Goal: Task Accomplishment & Management: Manage account settings

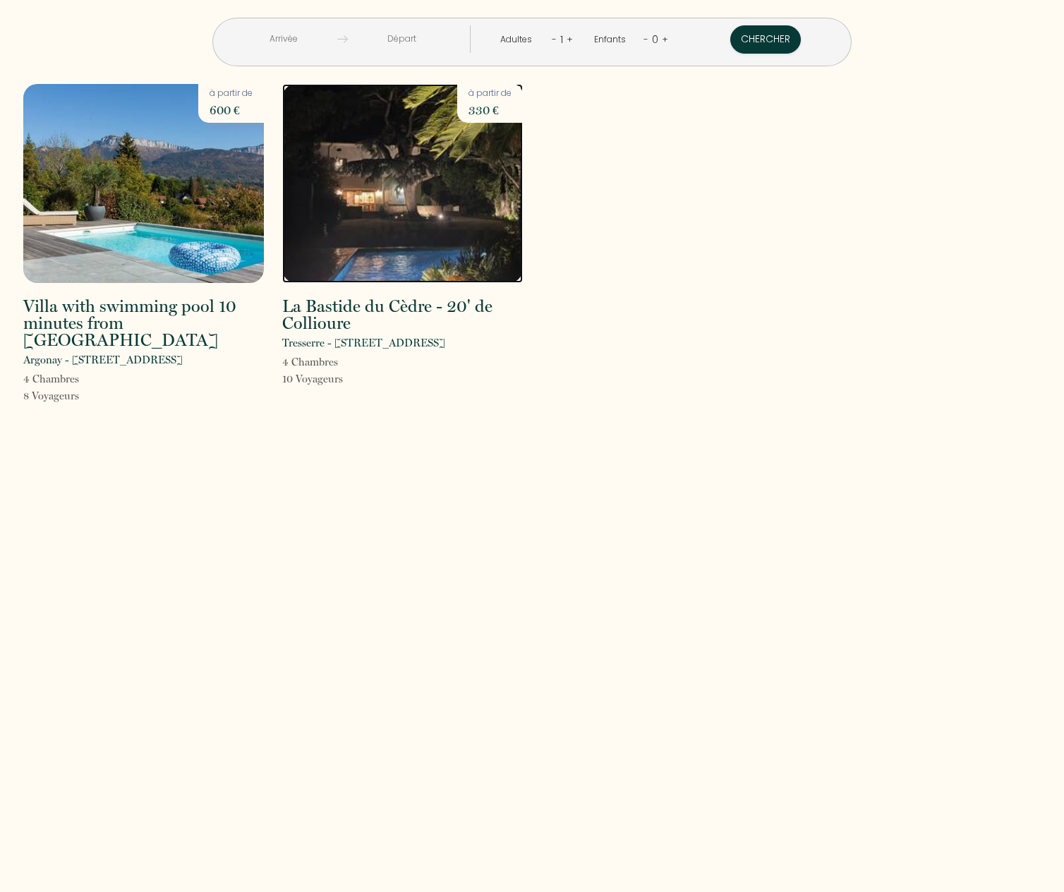
click at [415, 176] on img at bounding box center [402, 183] width 241 height 199
click at [191, 236] on img at bounding box center [143, 183] width 241 height 199
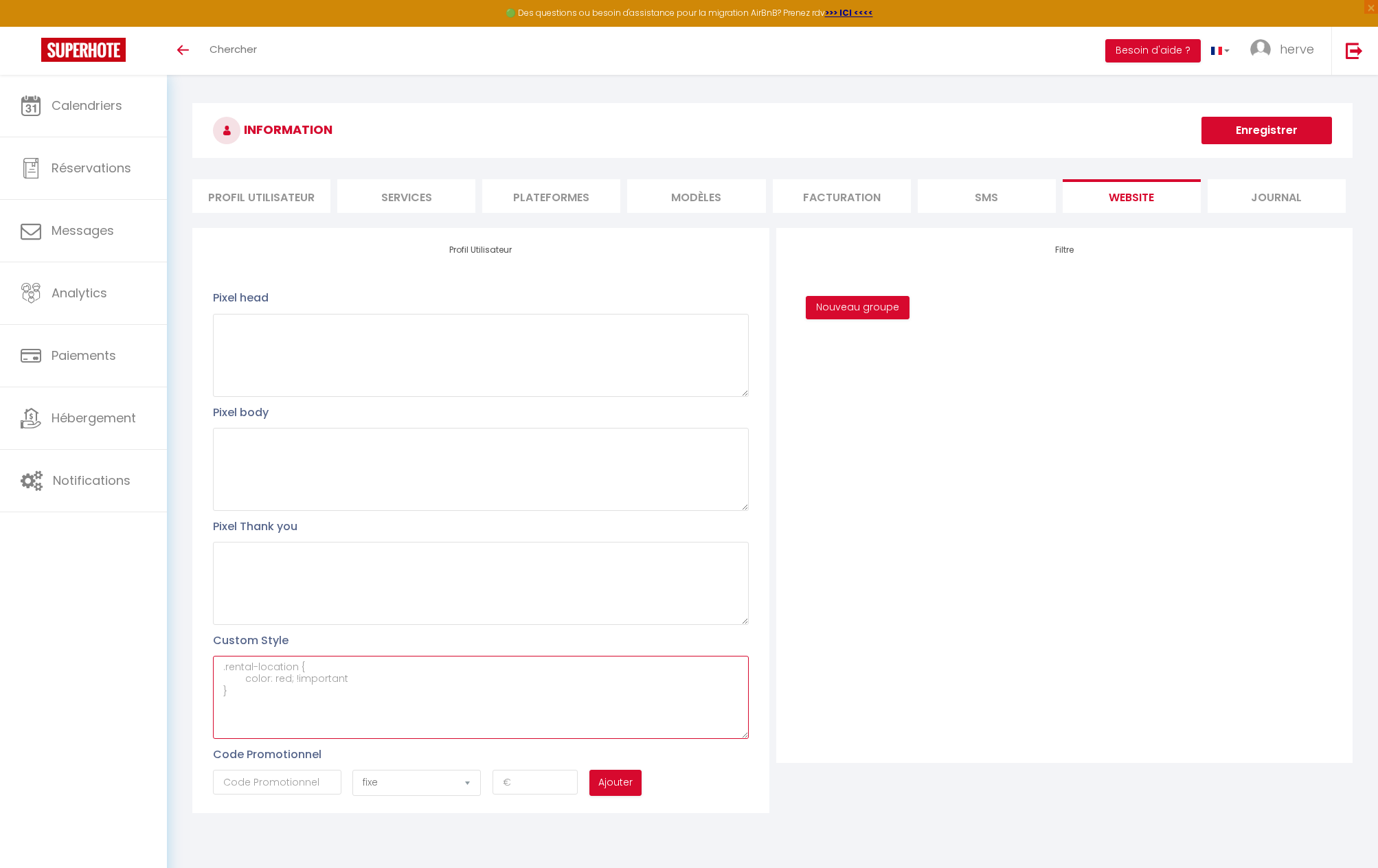
click at [248, 656] on textarea at bounding box center [481, 697] width 535 height 83
click at [236, 656] on textarea at bounding box center [481, 697] width 535 height 83
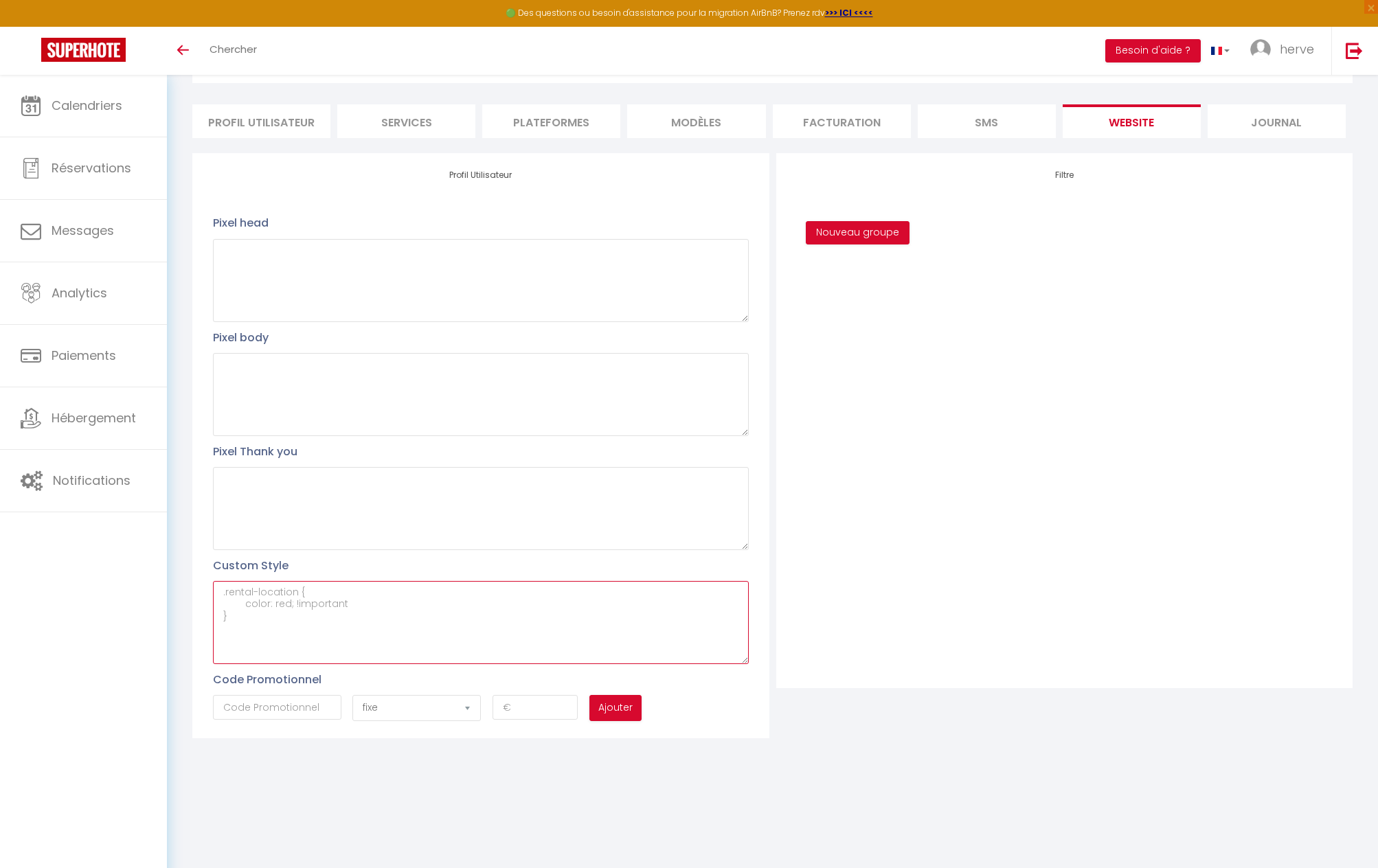
paste textarea "#external-rental-detail { background-color: #fff; }"
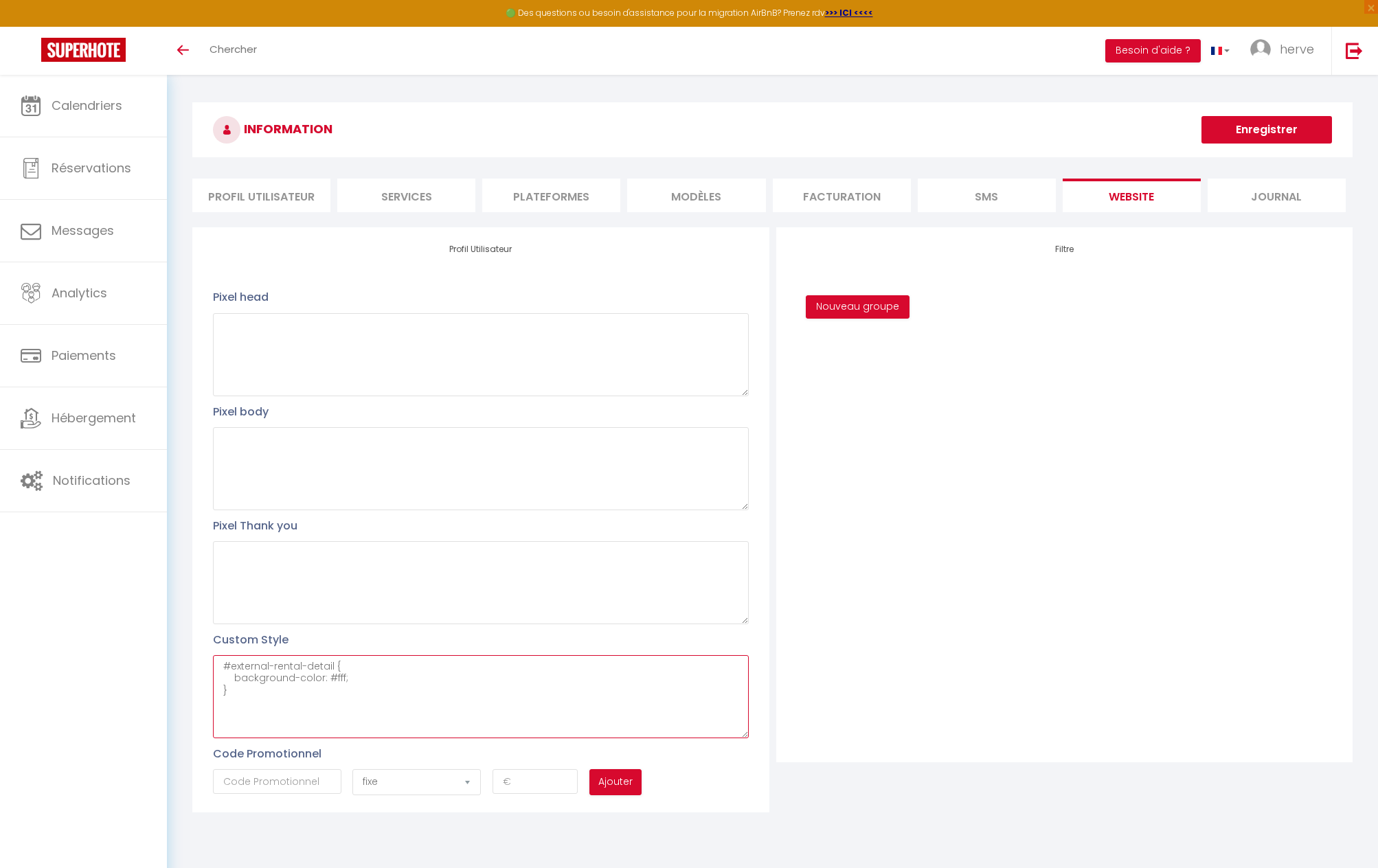
scroll to position [0, 0]
click at [1257, 130] on button "Enregistrer" at bounding box center [1266, 130] width 130 height 27
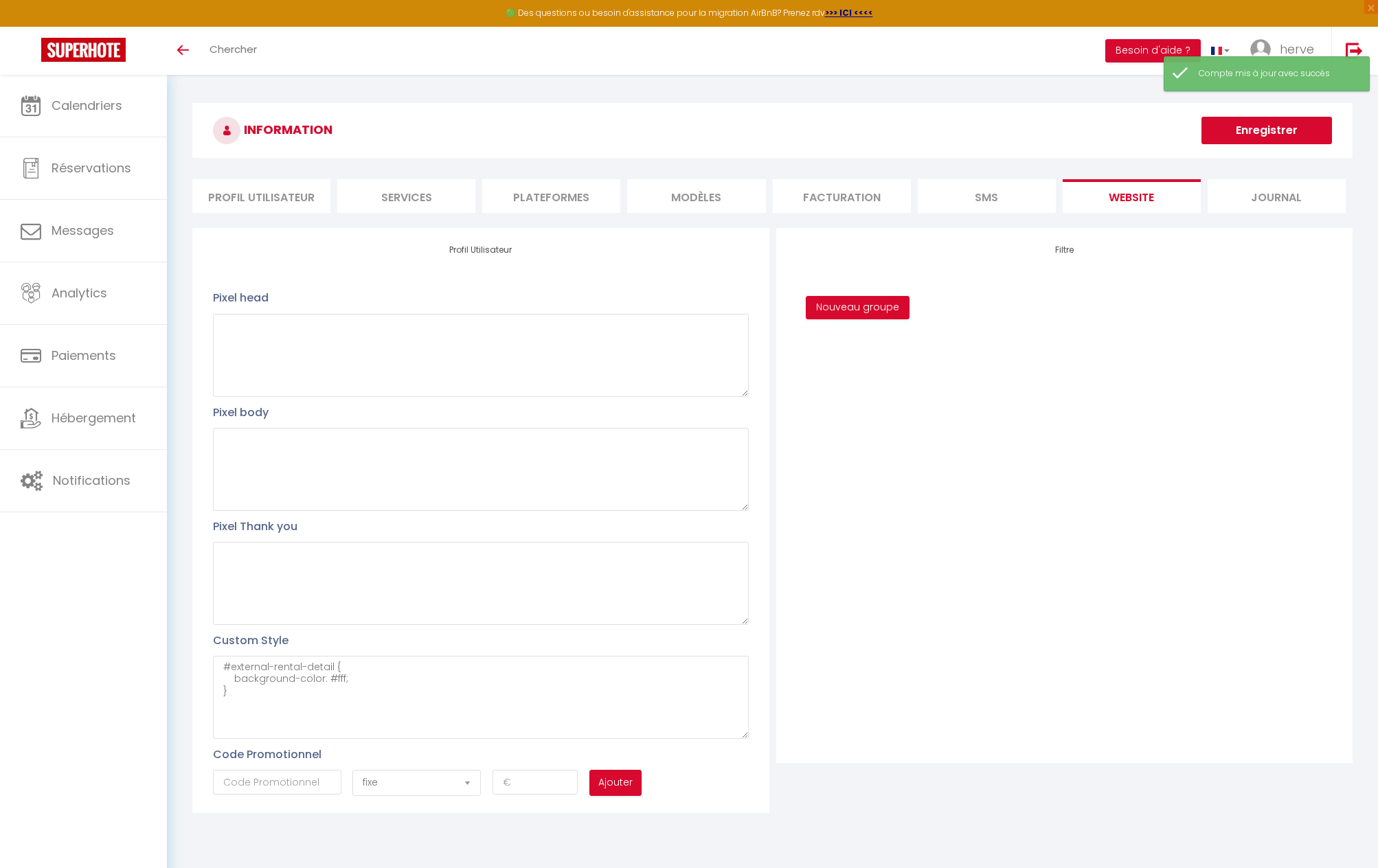
click at [1262, 128] on button "Enregistrer" at bounding box center [1266, 130] width 130 height 27
click at [1014, 201] on li "SMS" at bounding box center [987, 196] width 138 height 34
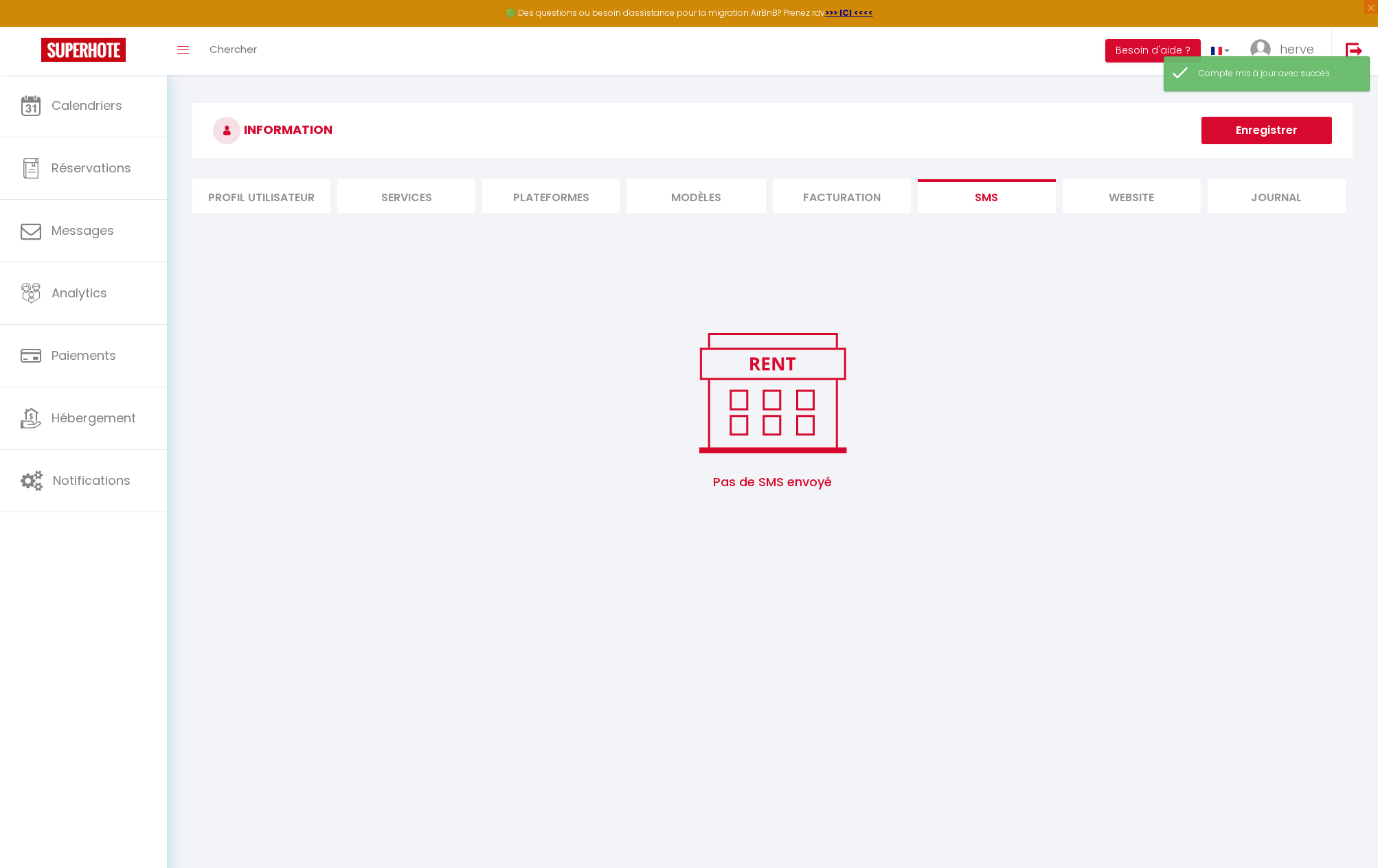
click at [1138, 195] on li "website" at bounding box center [1132, 196] width 138 height 34
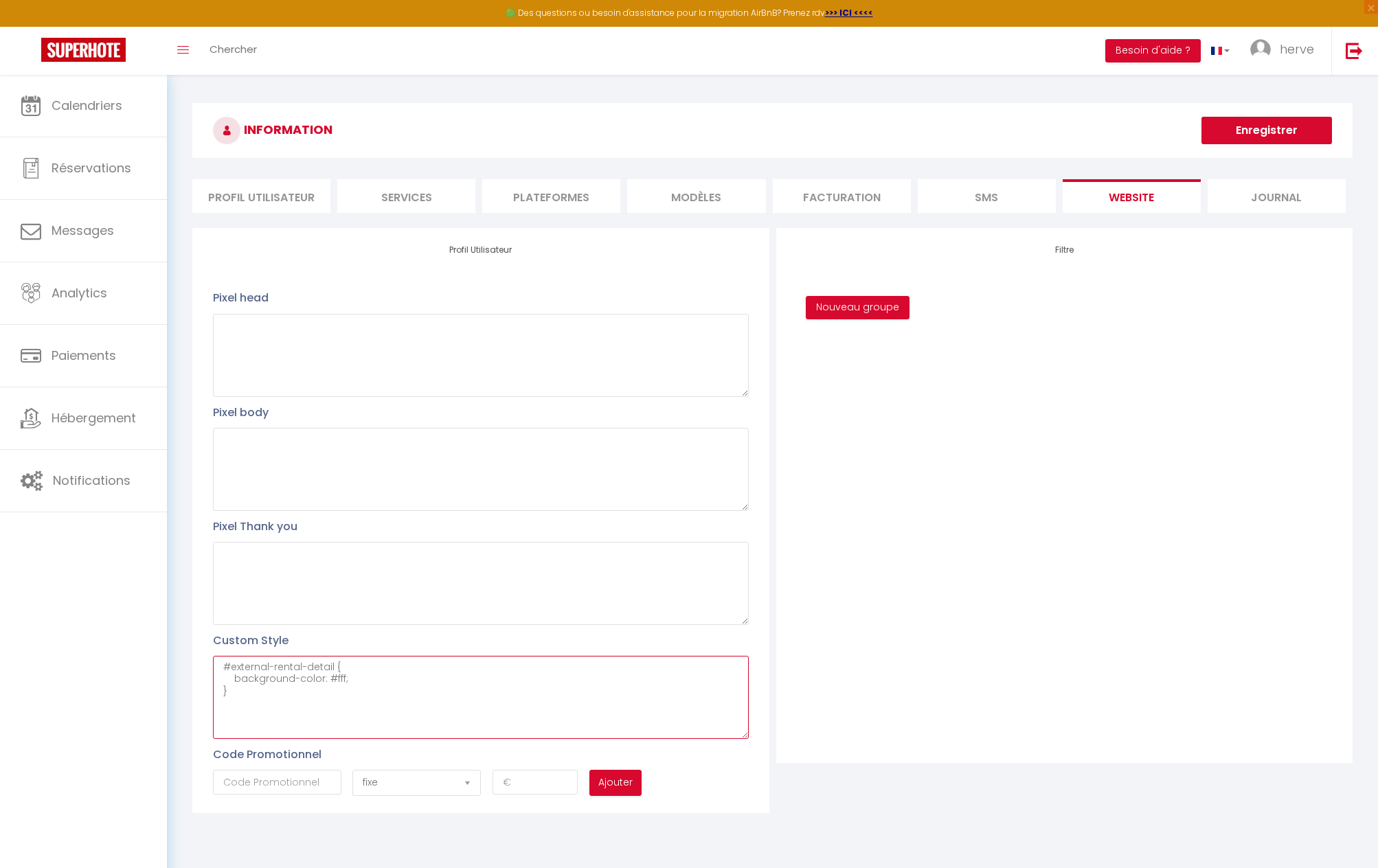
drag, startPoint x: 265, startPoint y: 697, endPoint x: 162, endPoint y: 655, distance: 111.2
click at [162, 655] on div "🟢 Des questions ou besoin d'assistance pour la migration AirBnB? Prenez rdv >>>…" at bounding box center [689, 465] width 1378 height 780
paste textarea "booking"
click at [1259, 116] on h3 "INFORMATION" at bounding box center [773, 130] width 1160 height 54
click at [1260, 129] on button "Enregistrer" at bounding box center [1266, 130] width 130 height 27
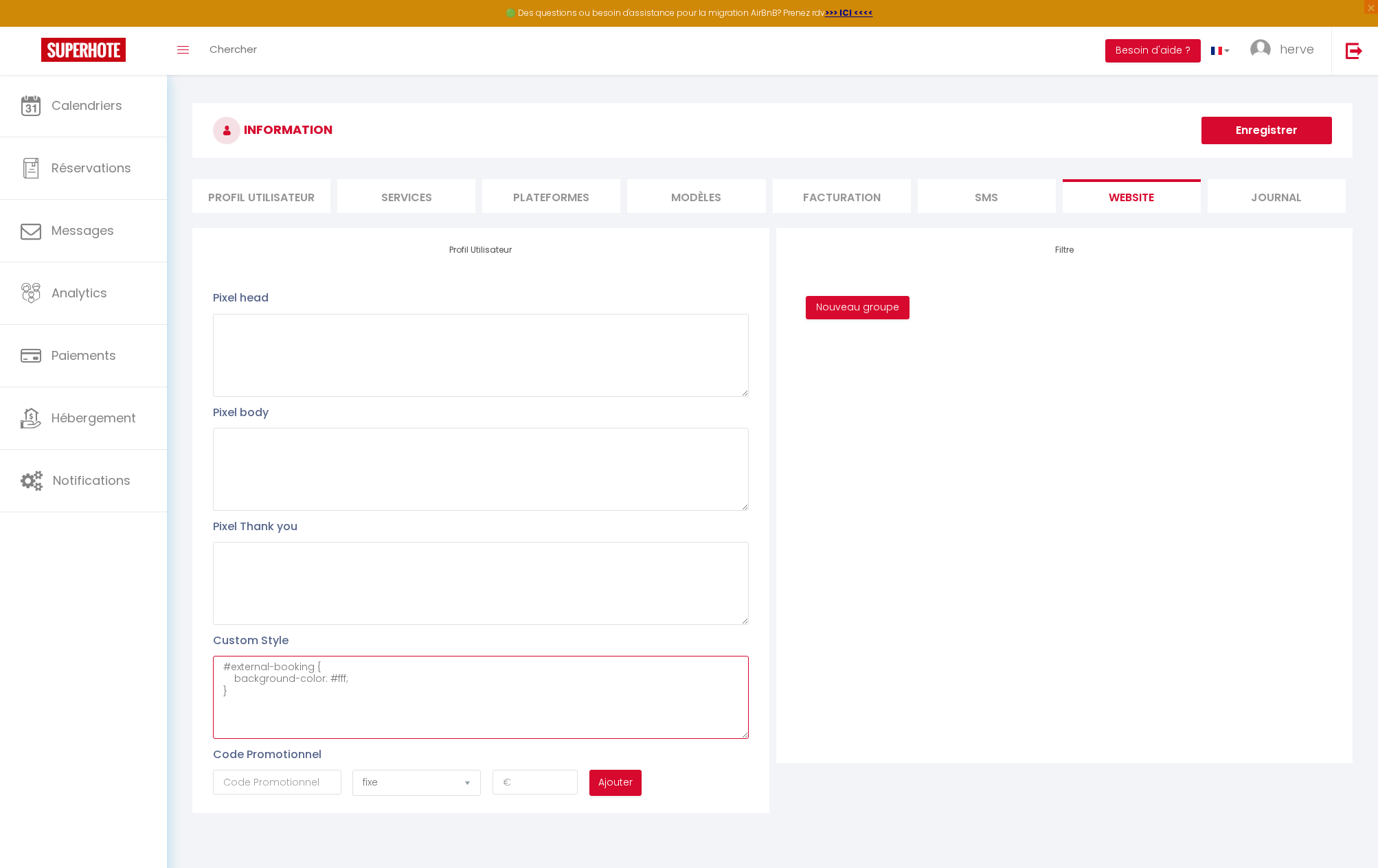
click at [276, 699] on textarea "#external-booking { background-color: #fff; }" at bounding box center [481, 697] width 535 height 83
paste textarea "#external-rental-detail .rental-location { visibility: hidden; }"
click at [1269, 121] on button "Enregistrer" at bounding box center [1266, 130] width 130 height 27
click at [1174, 52] on button "Besoin d'aide ?" at bounding box center [1153, 51] width 95 height 23
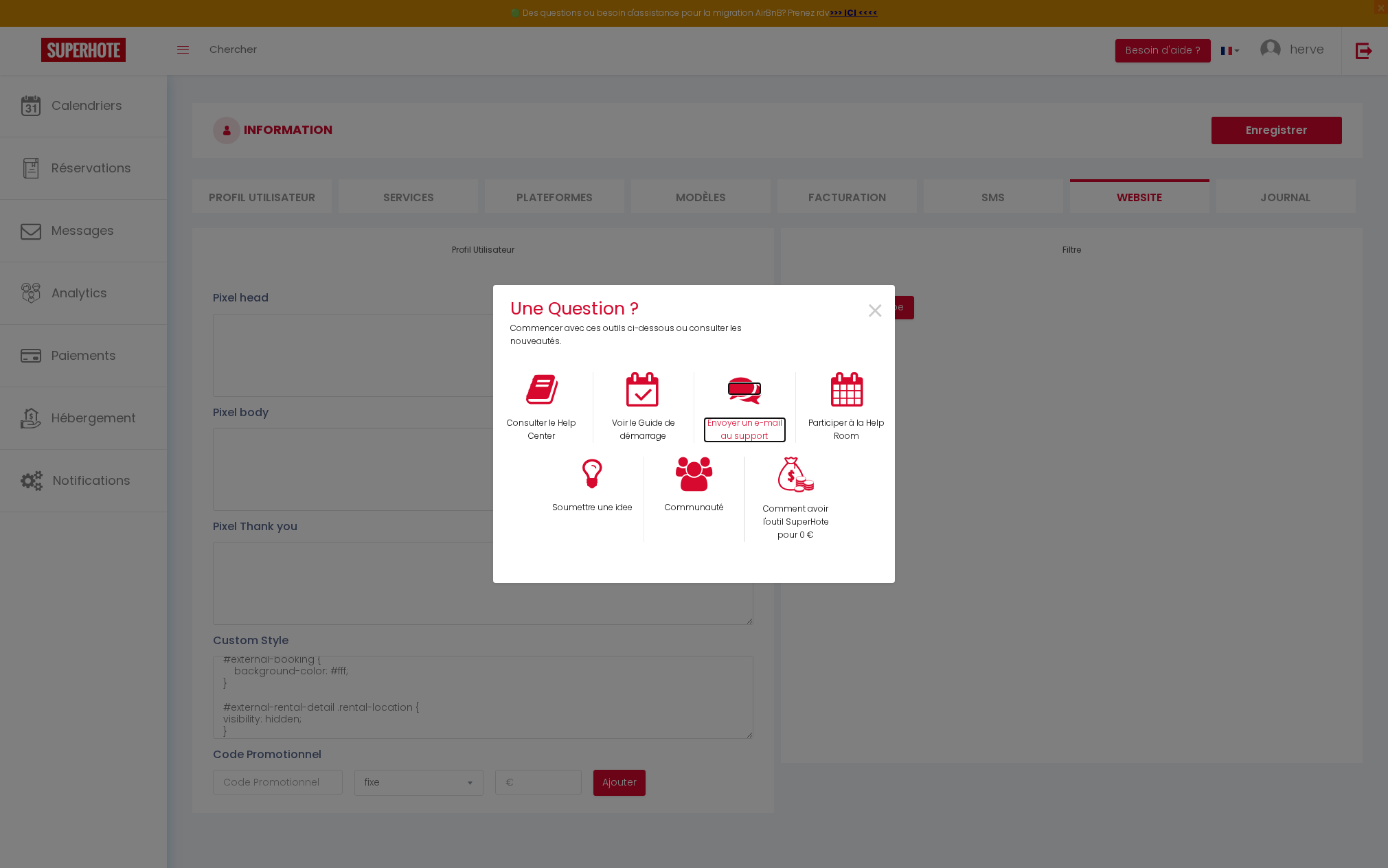
click at [747, 407] on icon at bounding box center [744, 389] width 34 height 34
click at [872, 310] on span "×" at bounding box center [875, 311] width 18 height 43
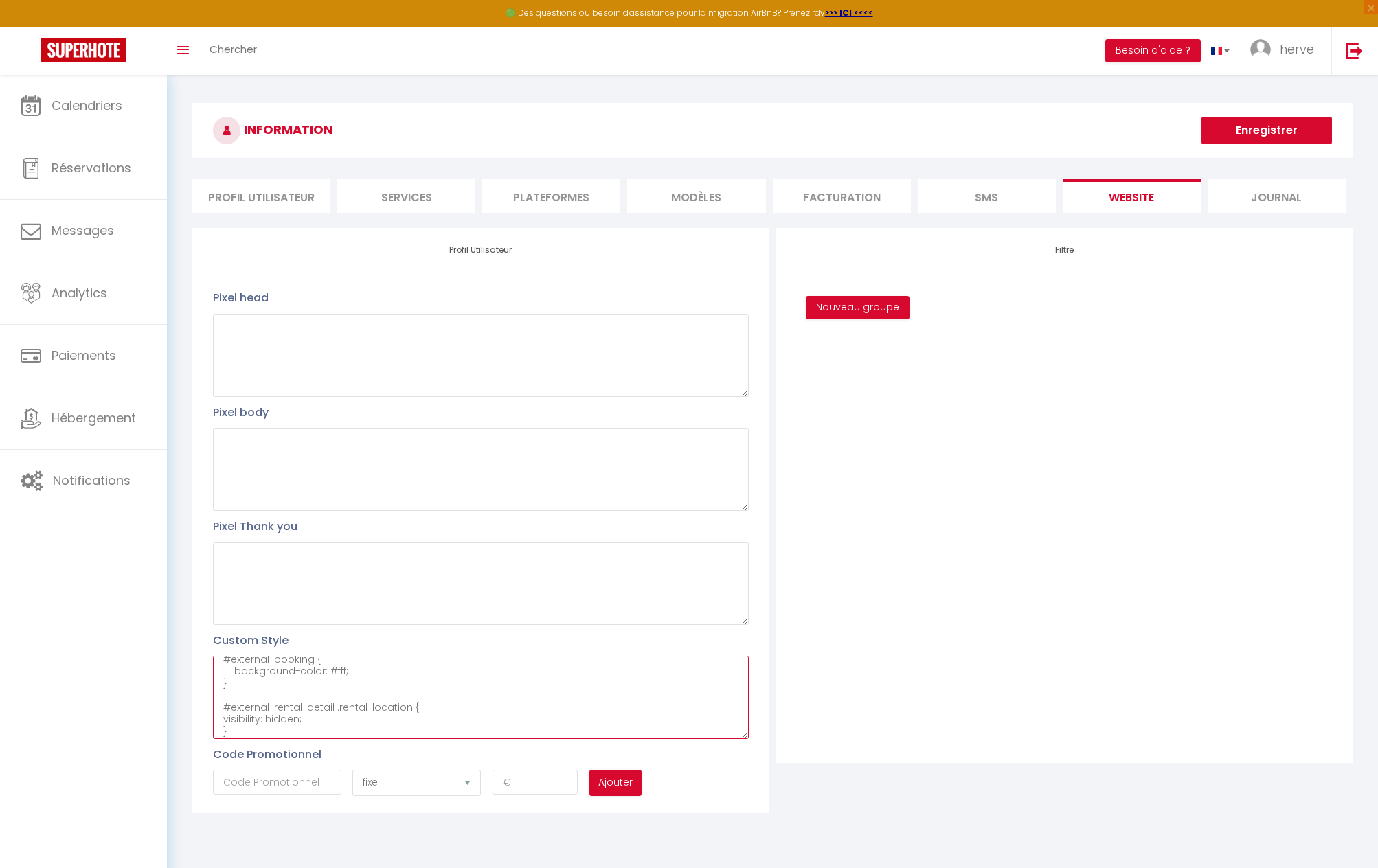
click at [281, 680] on textarea "#external-booking { background-color: #fff; } #external-rental-detail .rental-l…" at bounding box center [481, 697] width 535 height 83
paste textarea "#external-booking .select-section .section-search { background-color: #fff; } #…"
click at [270, 695] on textarea "#external-booking { background-color: #fff; } #external-booking .select-section…" at bounding box center [481, 697] width 535 height 83
click at [1311, 123] on button "Enregistrer" at bounding box center [1266, 130] width 130 height 27
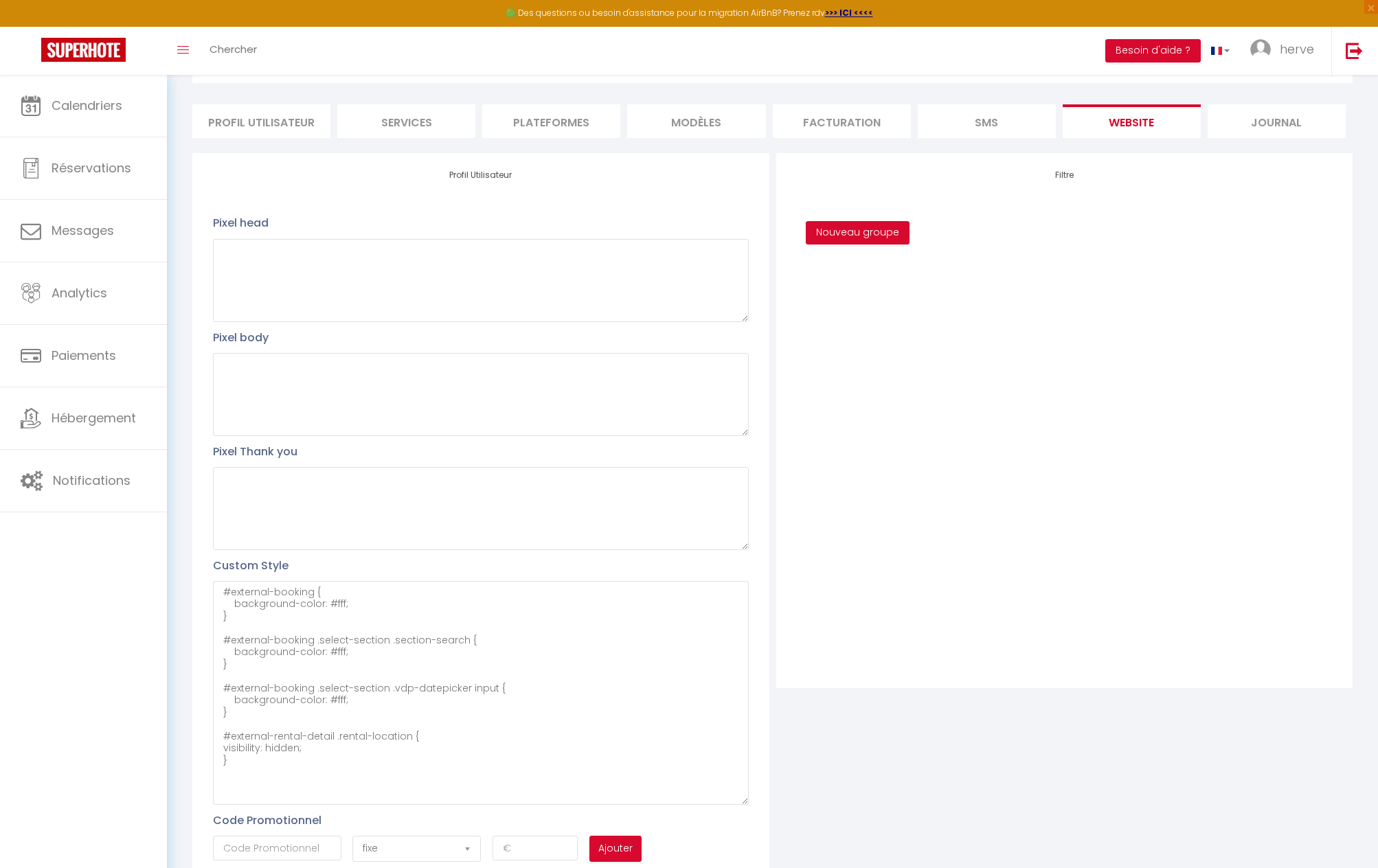
scroll to position [0, 0]
drag, startPoint x: 745, startPoint y: 655, endPoint x: 780, endPoint y: 825, distance: 173.6
click at [780, 828] on div "Profil Utilisateur Pixel head Pixel body Pixel Thank you Custom Style #external…" at bounding box center [772, 516] width 1167 height 726
click at [246, 713] on textarea "#external-booking { background-color: #fff; } #external-booking .select-section…" at bounding box center [481, 708] width 535 height 256
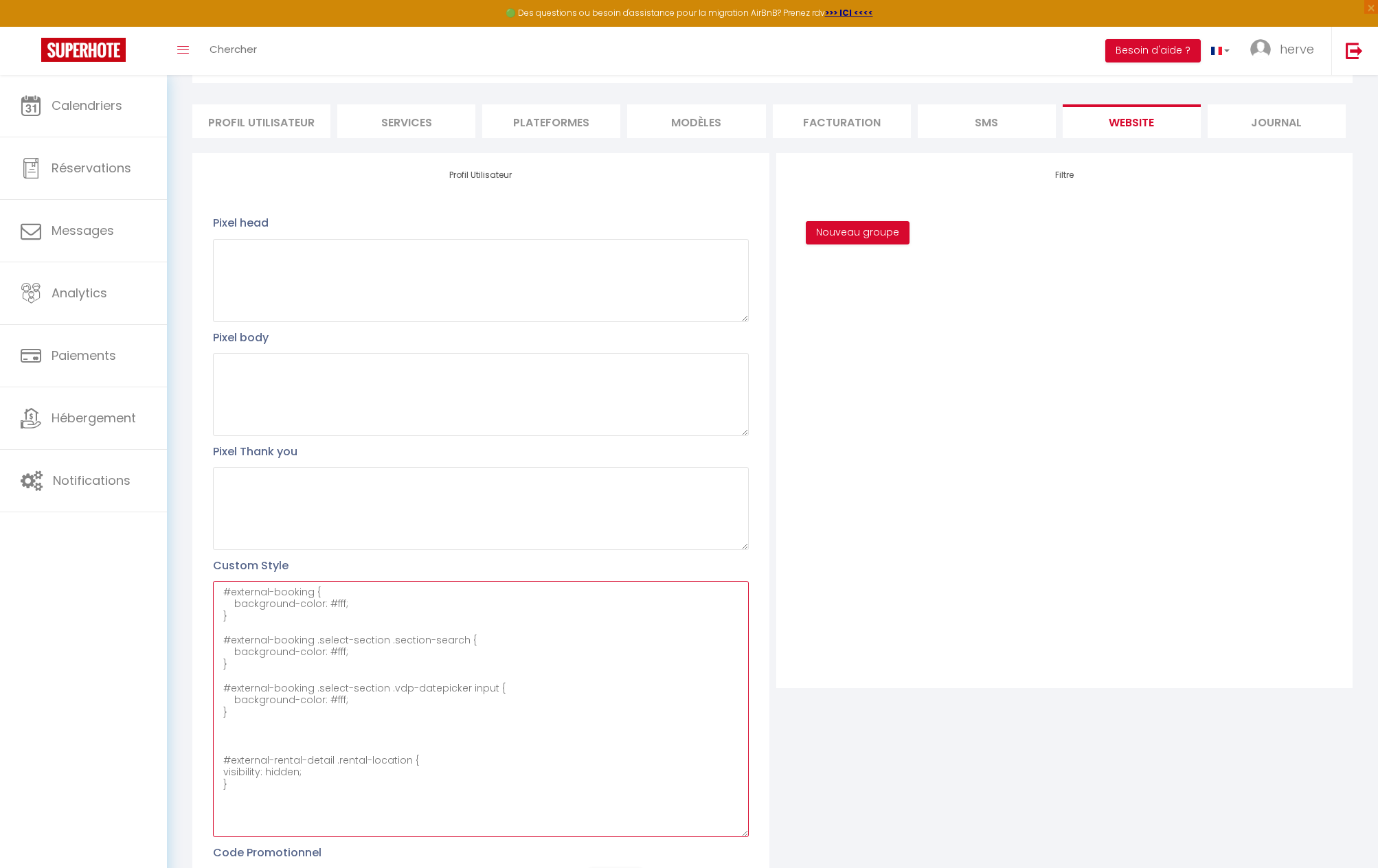
paste textarea "#external-rental-detail .detail-right-side .rental-booking .rental-booking-widg…"
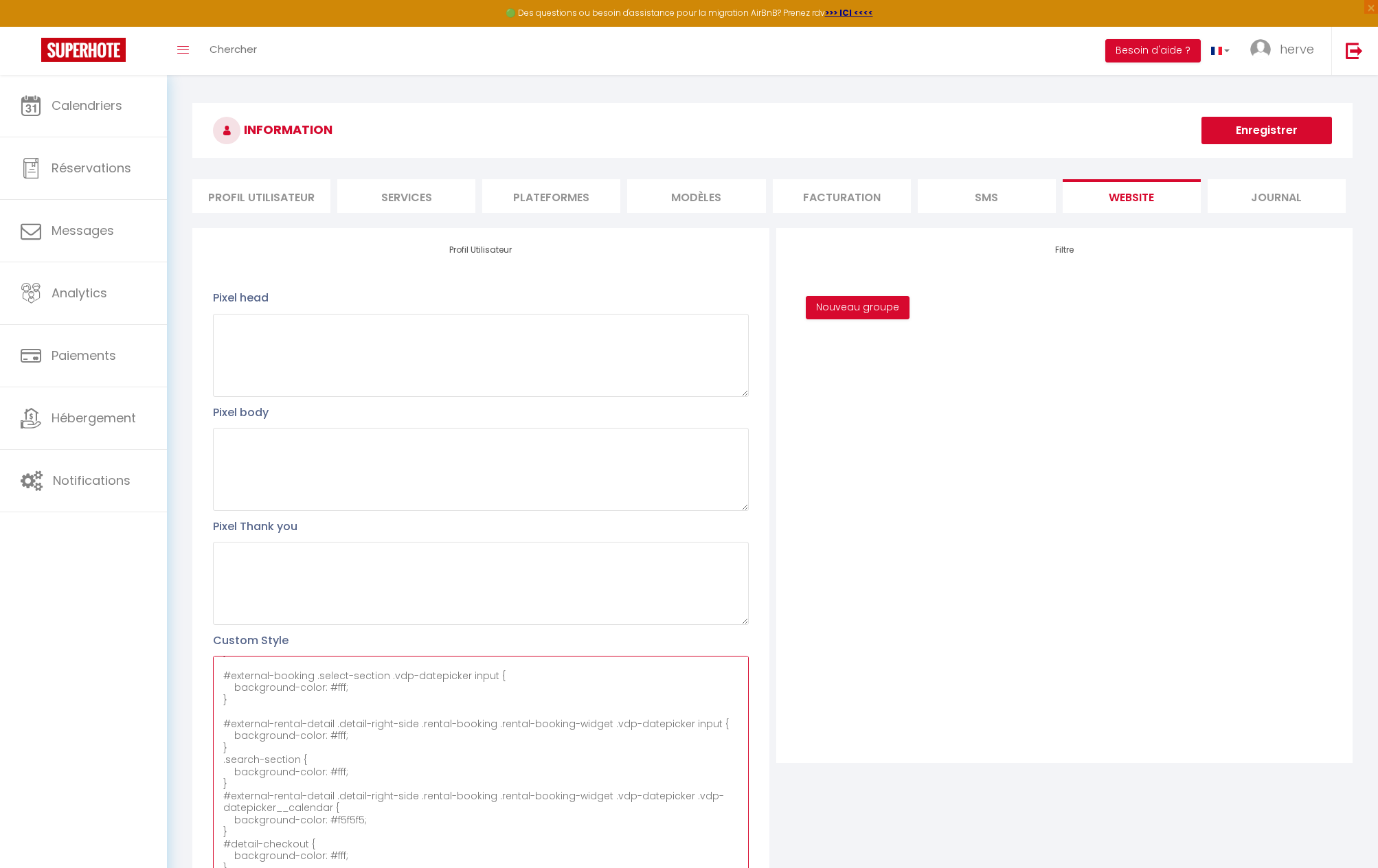
type textarea "#external-booking { background-color: #fff; } #external-booking .select-section…"
click at [1257, 134] on button "Enregistrer" at bounding box center [1266, 130] width 130 height 27
